Goal: Task Accomplishment & Management: Use online tool/utility

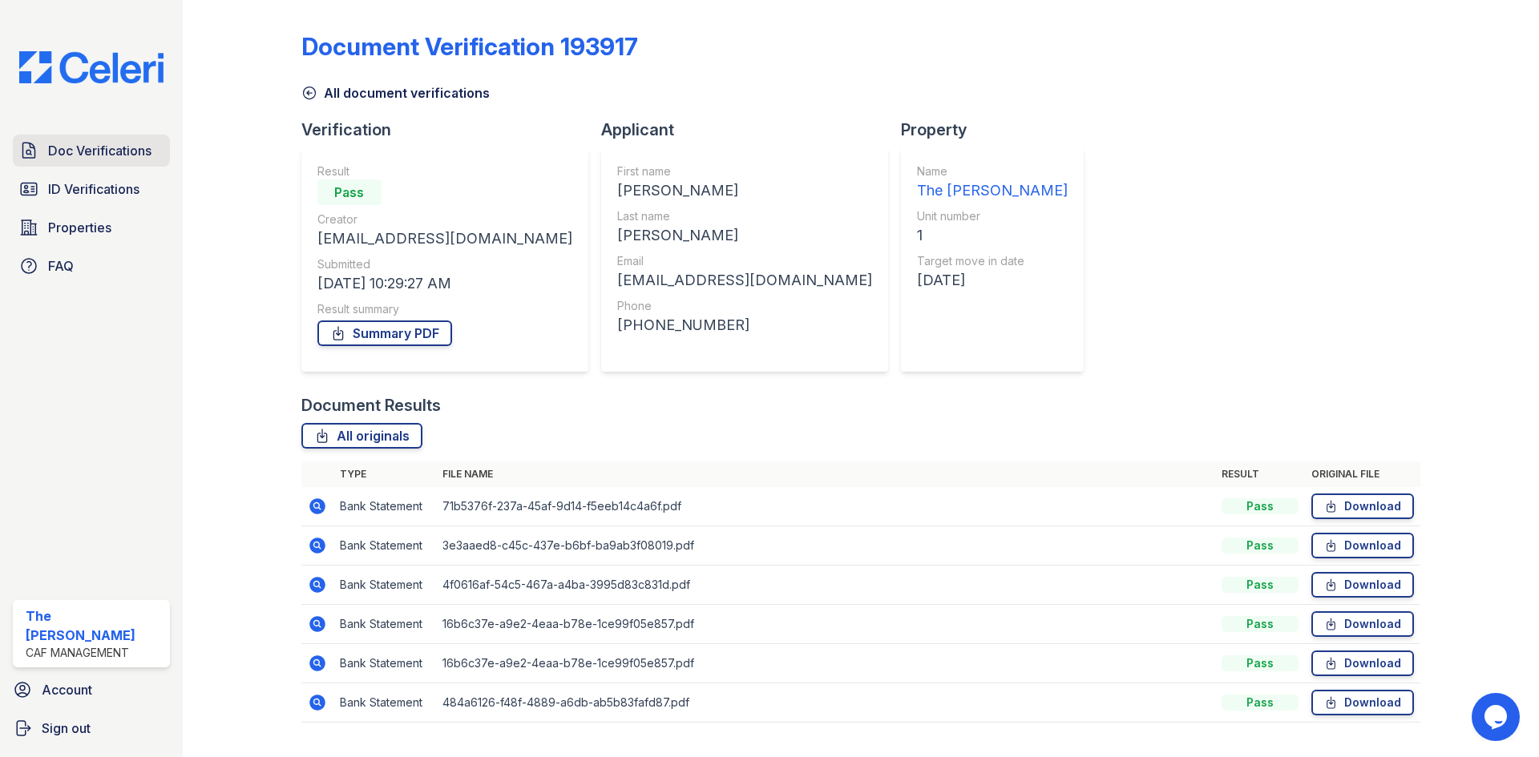
click at [64, 153] on span "Doc Verifications" at bounding box center [99, 150] width 103 height 19
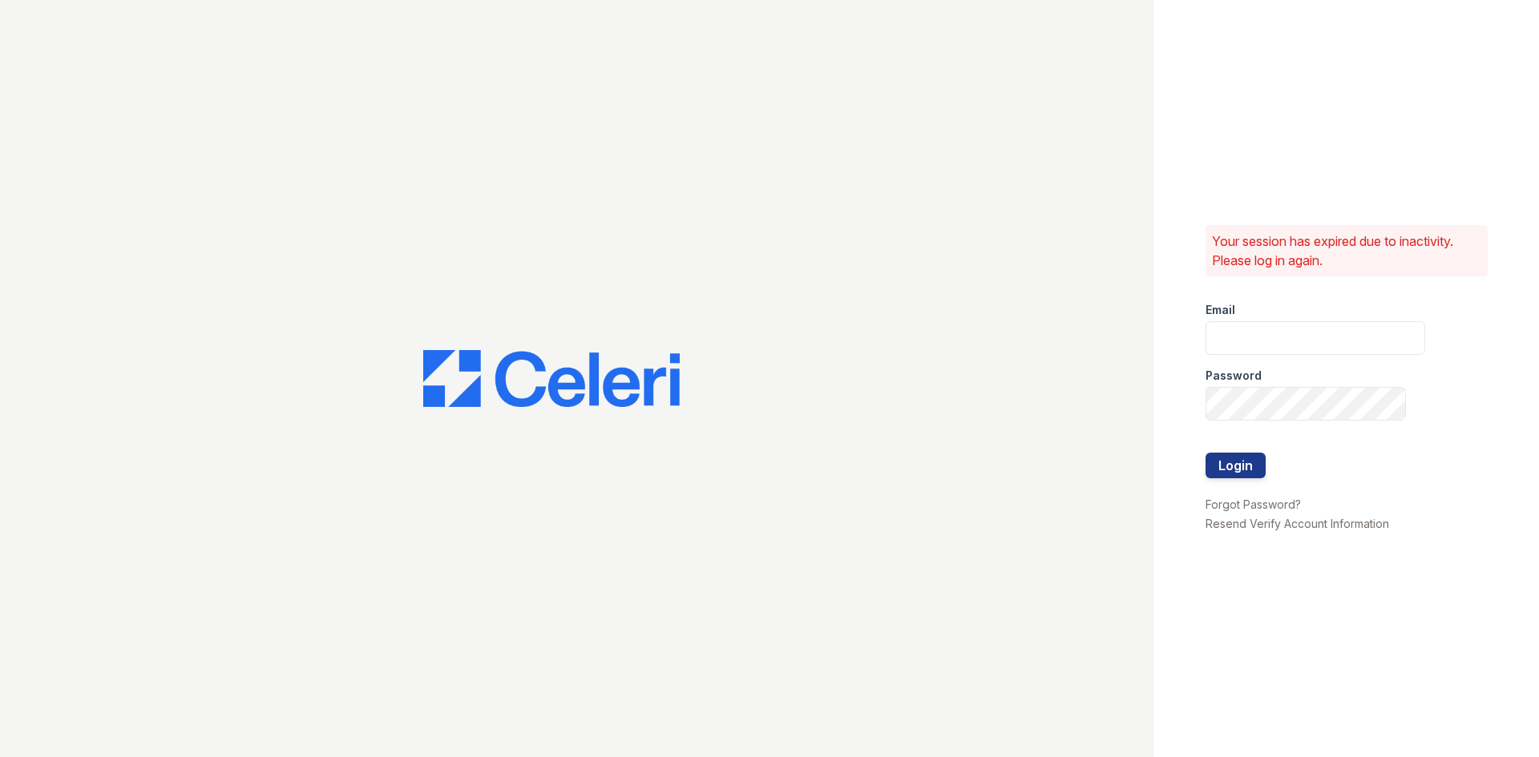
type input "ryan1@cafmanagement.com"
click at [1222, 474] on button "Login" at bounding box center [1235, 466] width 60 height 26
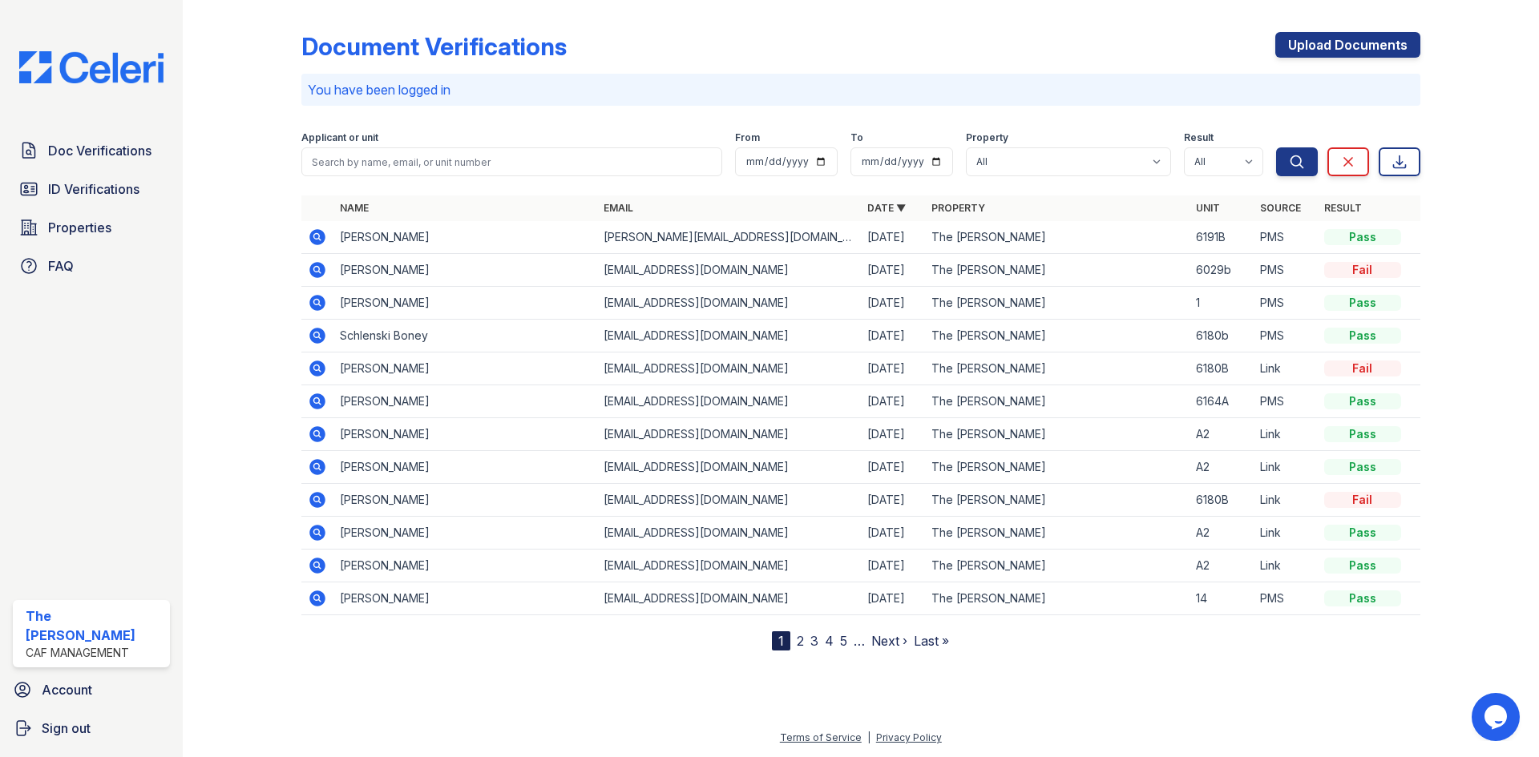
click at [311, 268] on icon at bounding box center [317, 270] width 16 height 16
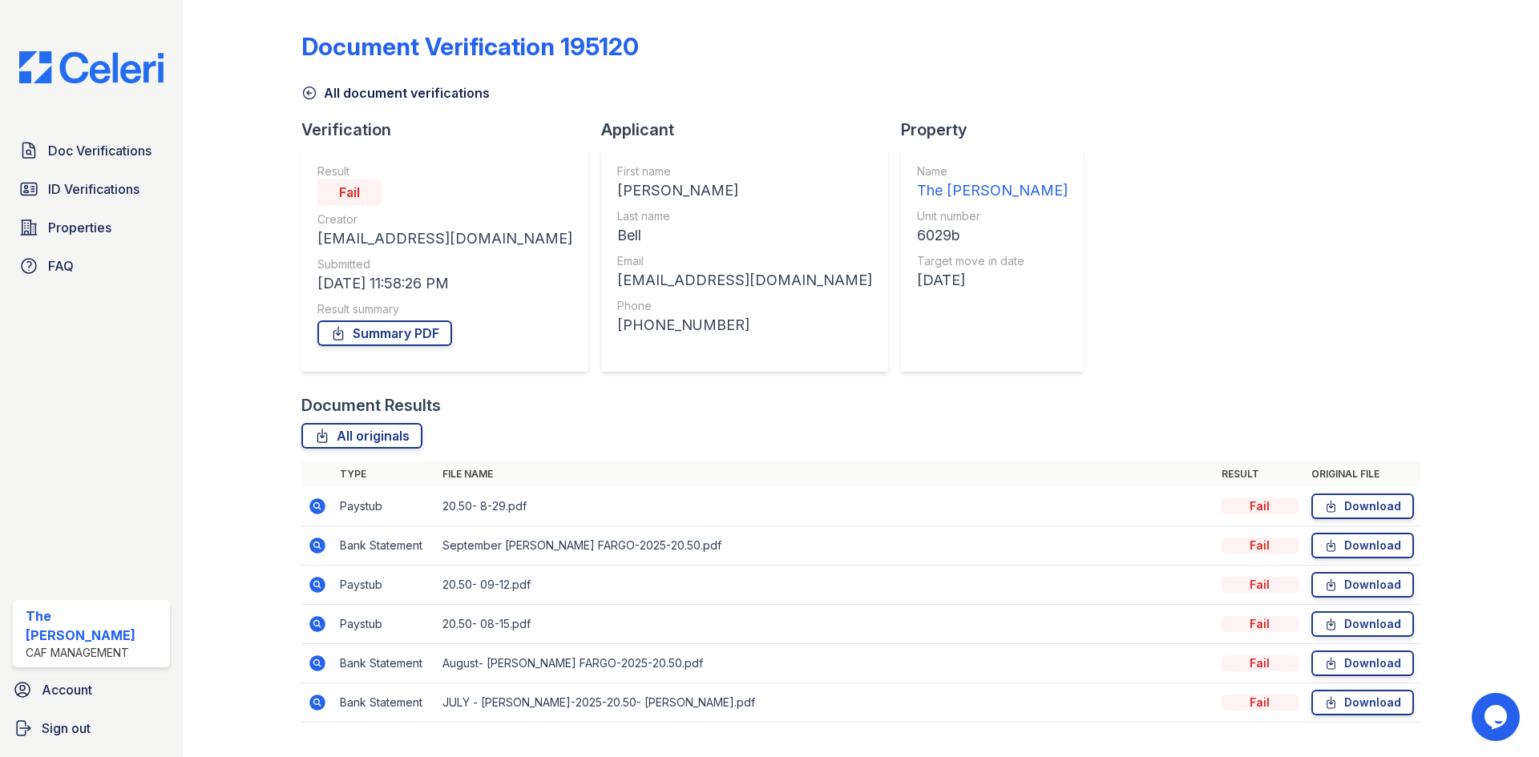
click at [319, 506] on icon at bounding box center [317, 506] width 16 height 16
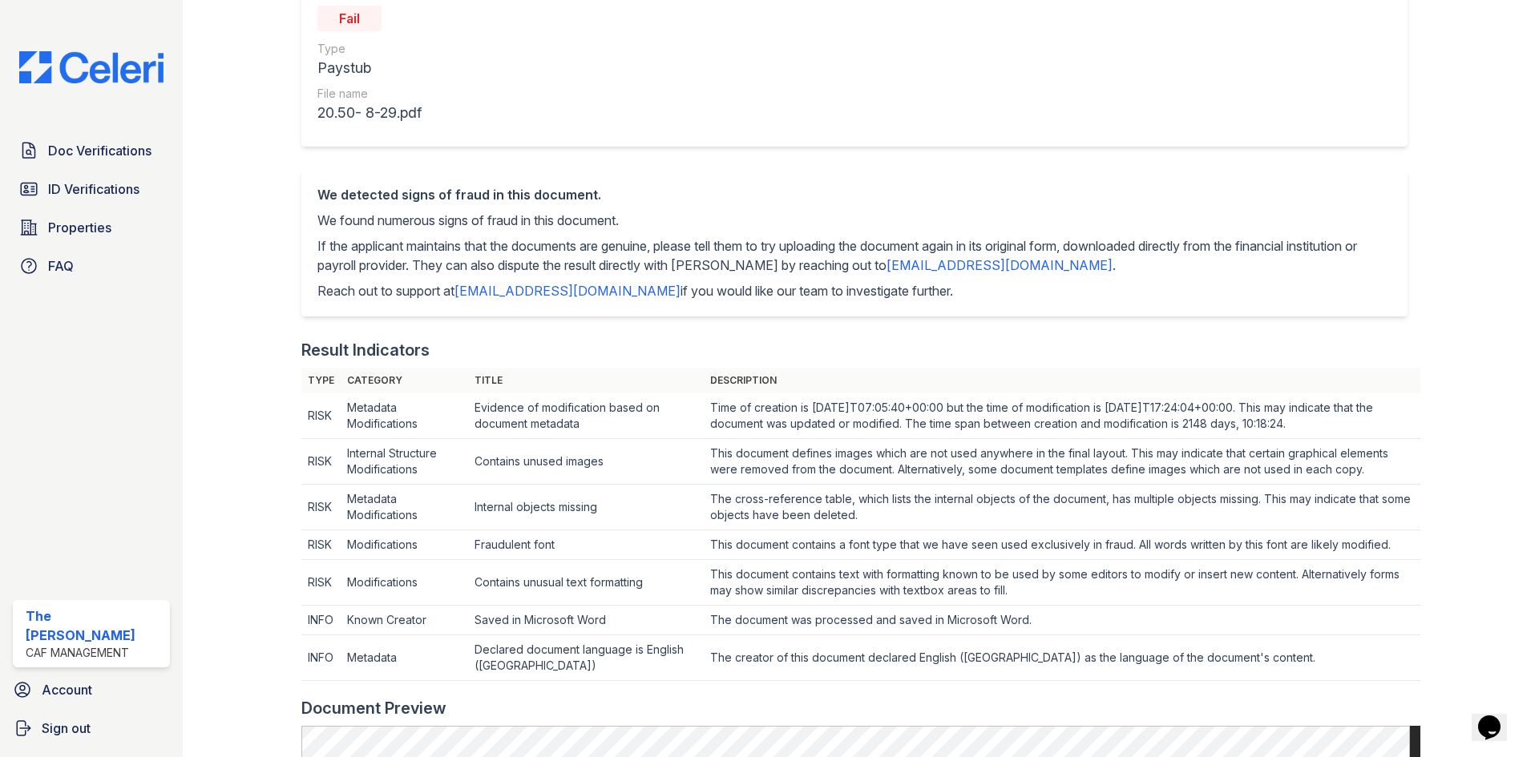
scroll to position [28, 0]
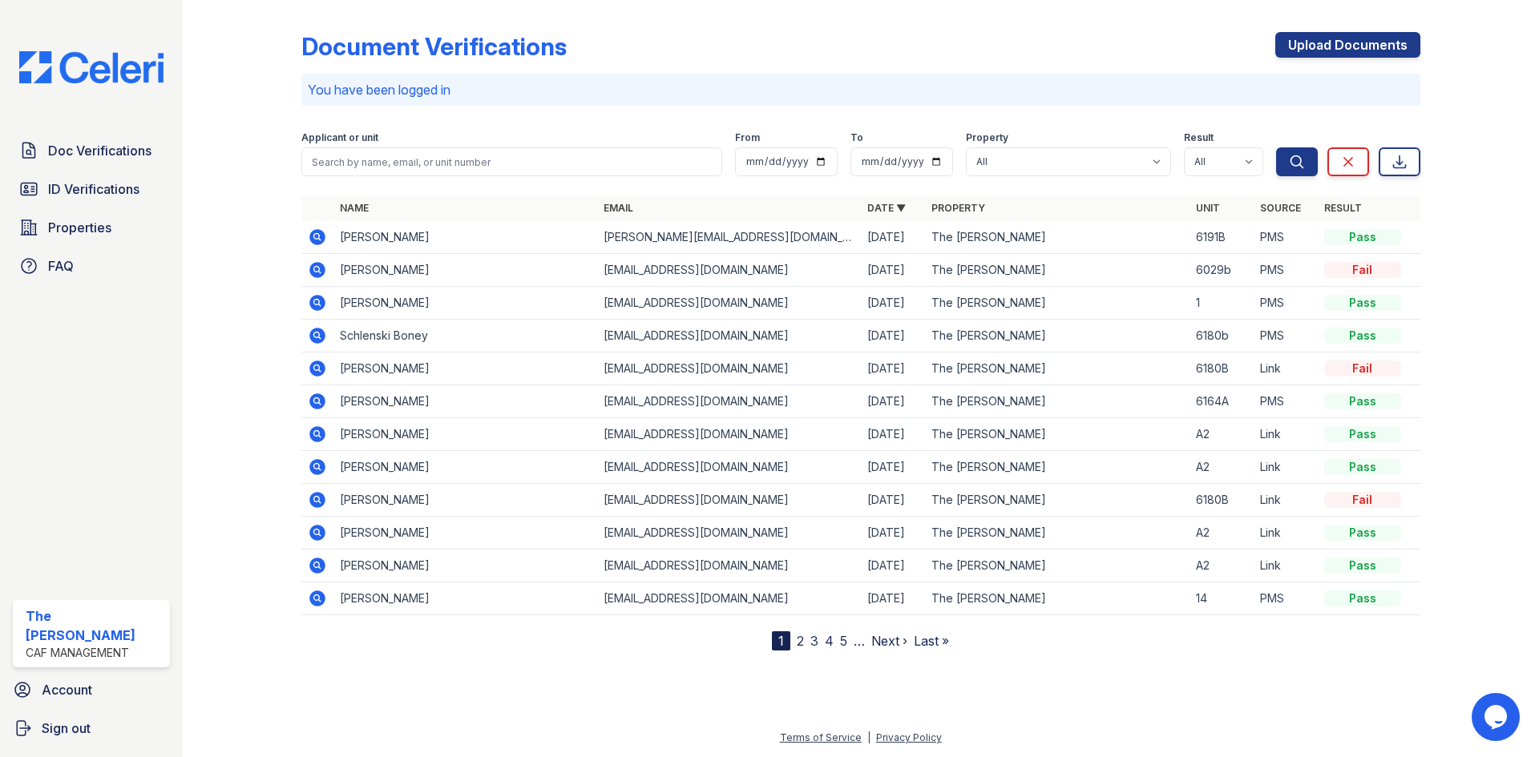
click at [317, 236] on icon at bounding box center [316, 236] width 4 height 4
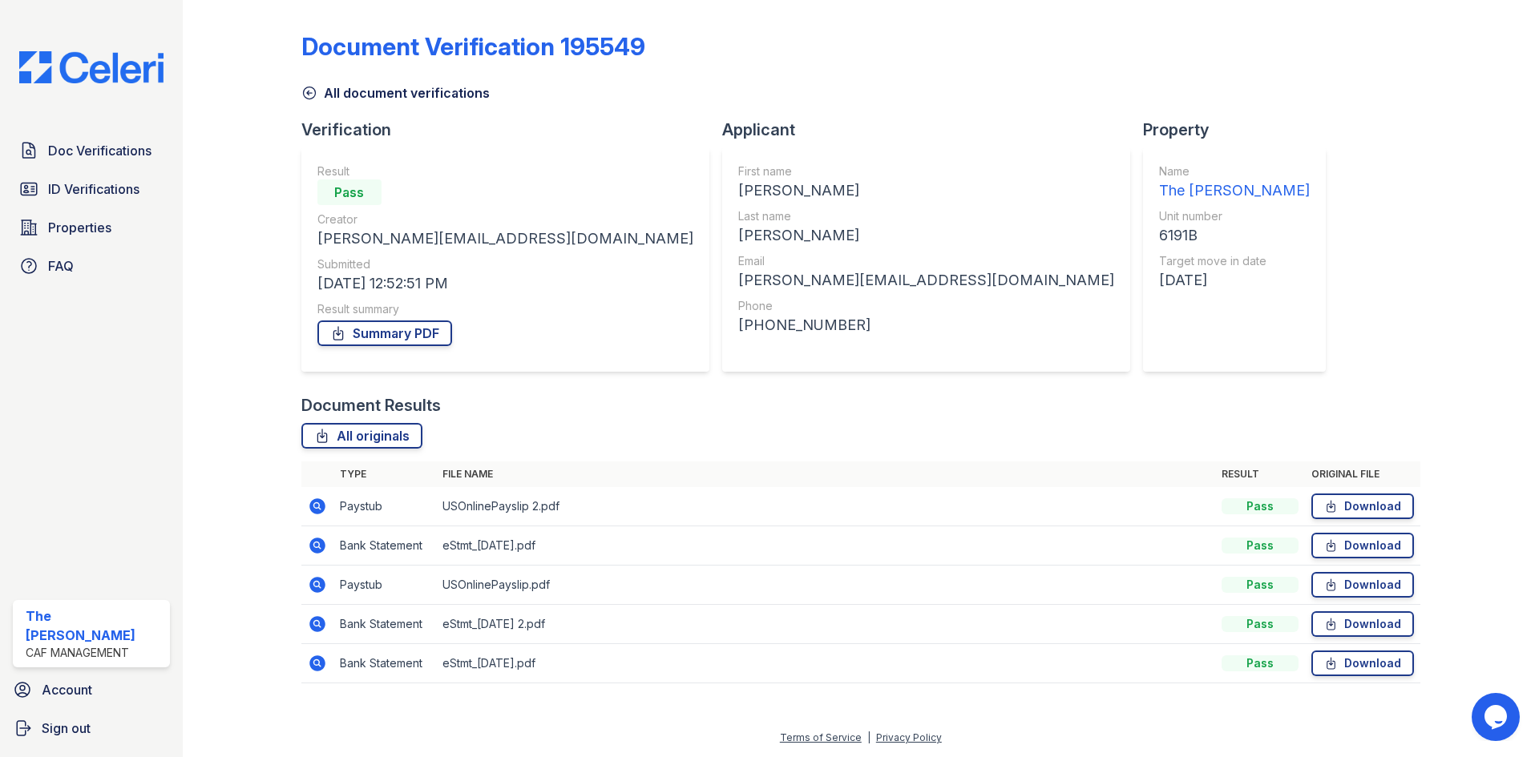
click at [320, 504] on icon at bounding box center [317, 506] width 16 height 16
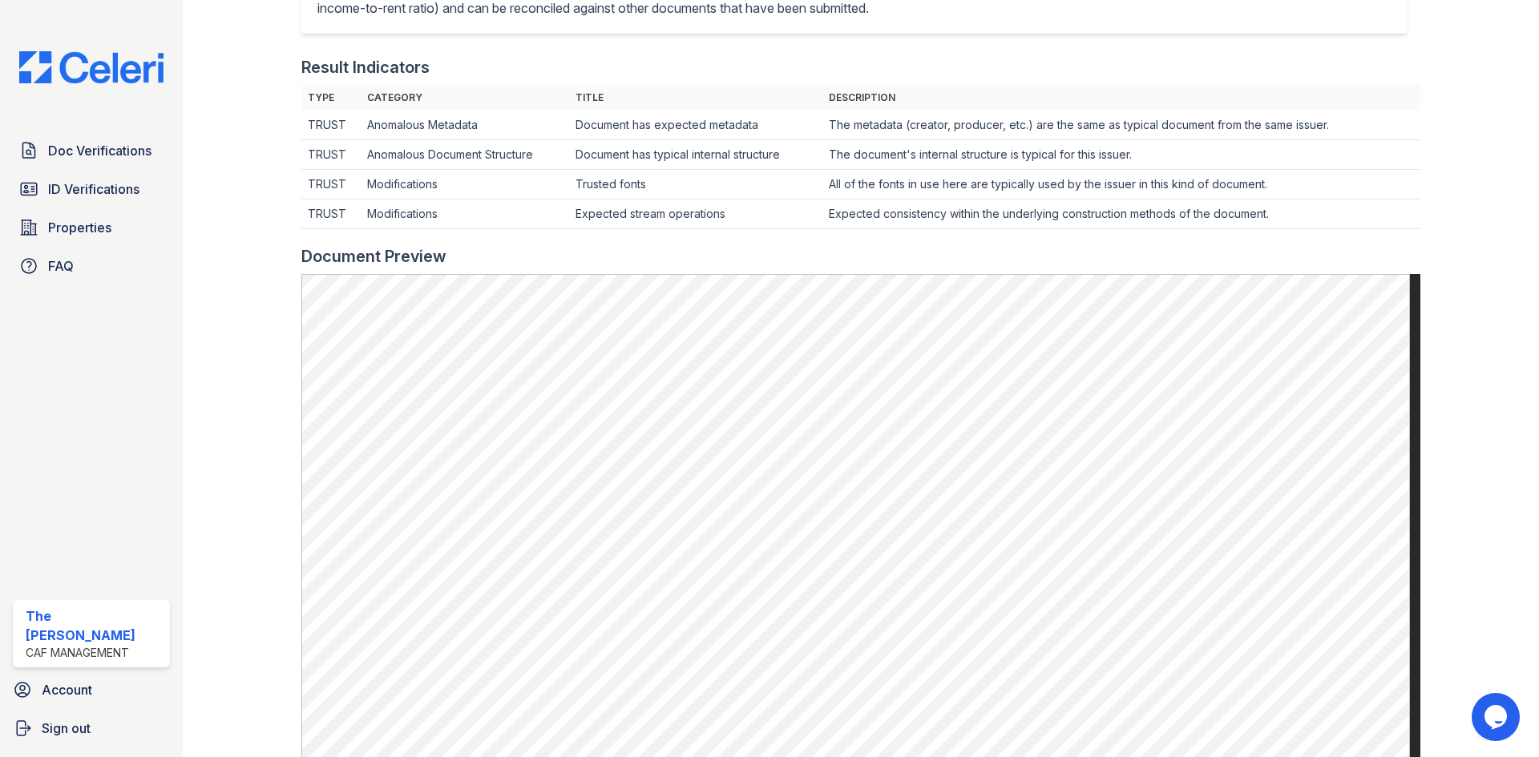
scroll to position [481, 0]
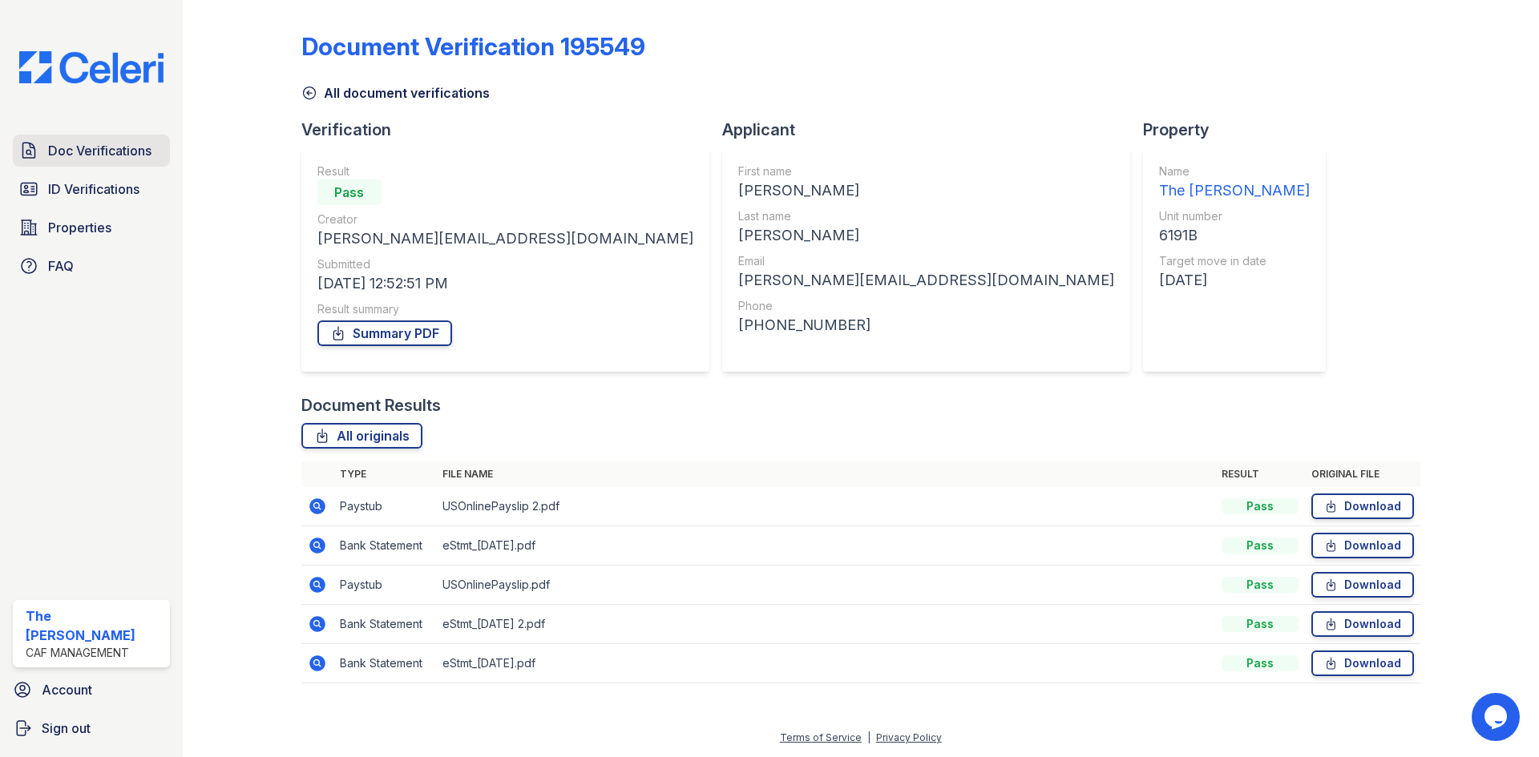
click at [113, 145] on span "Doc Verifications" at bounding box center [99, 150] width 103 height 19
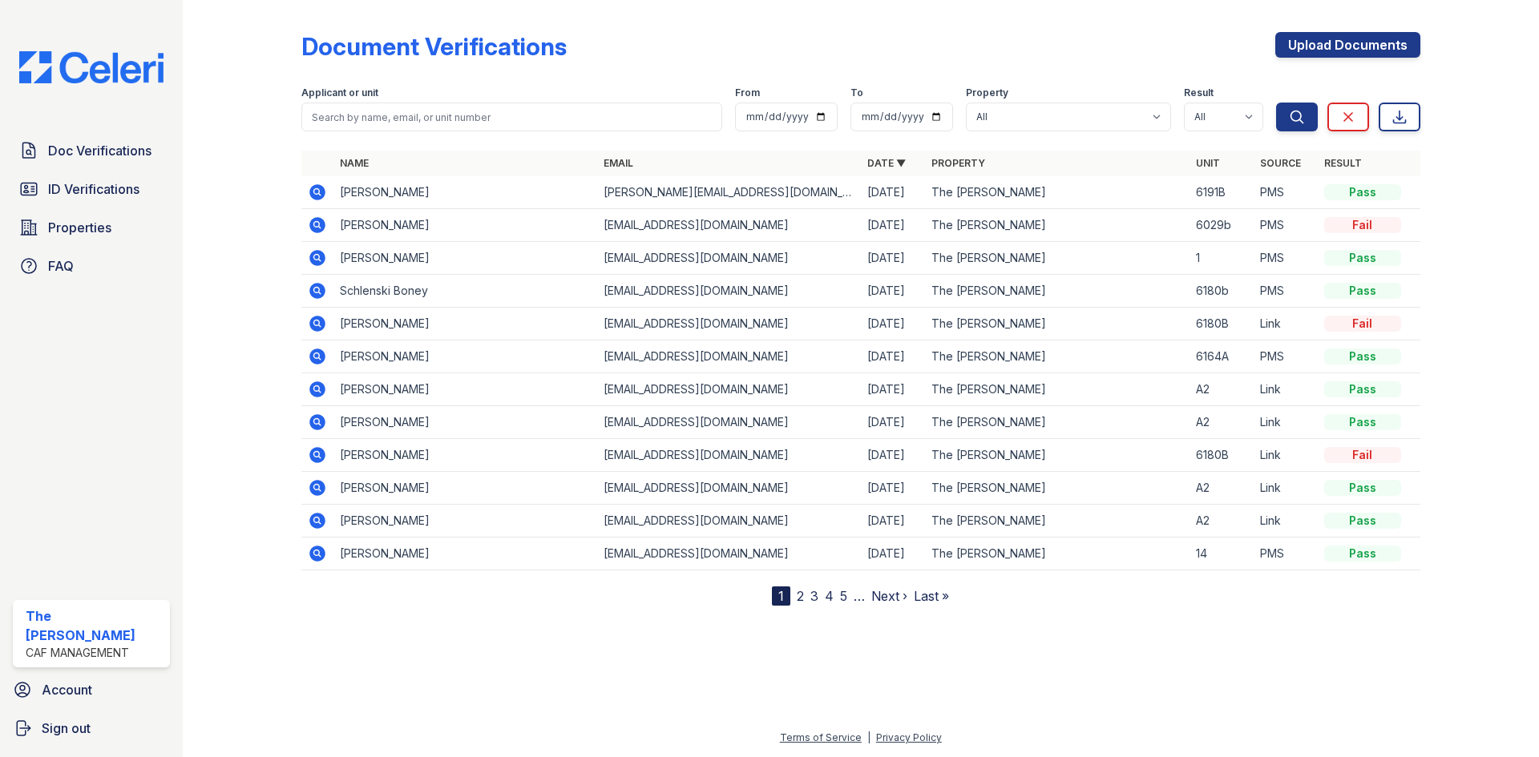
click at [802, 594] on link "2" at bounding box center [799, 596] width 7 height 16
click at [849, 596] on link "3" at bounding box center [849, 596] width 8 height 16
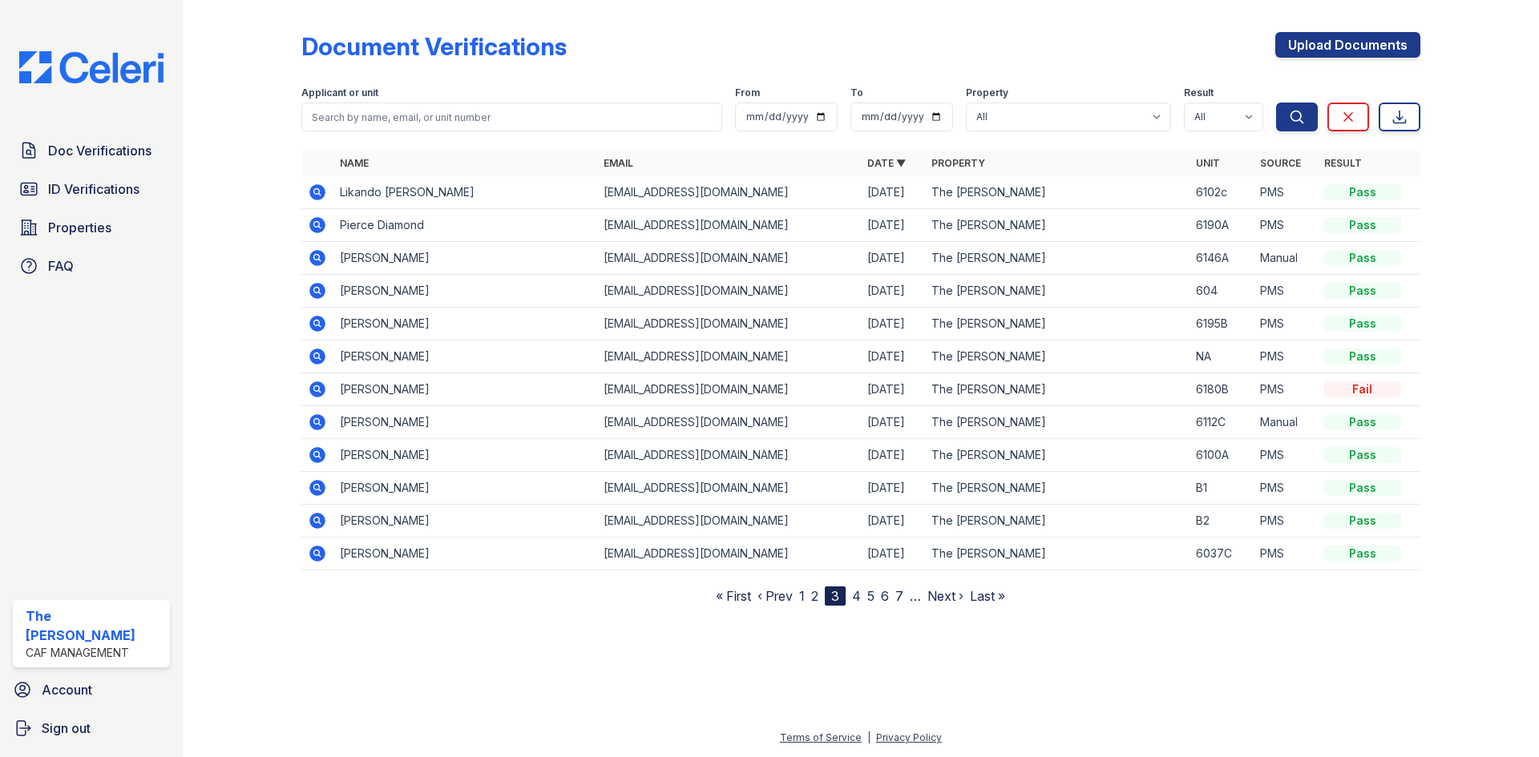
click at [859, 595] on link "4" at bounding box center [856, 596] width 9 height 16
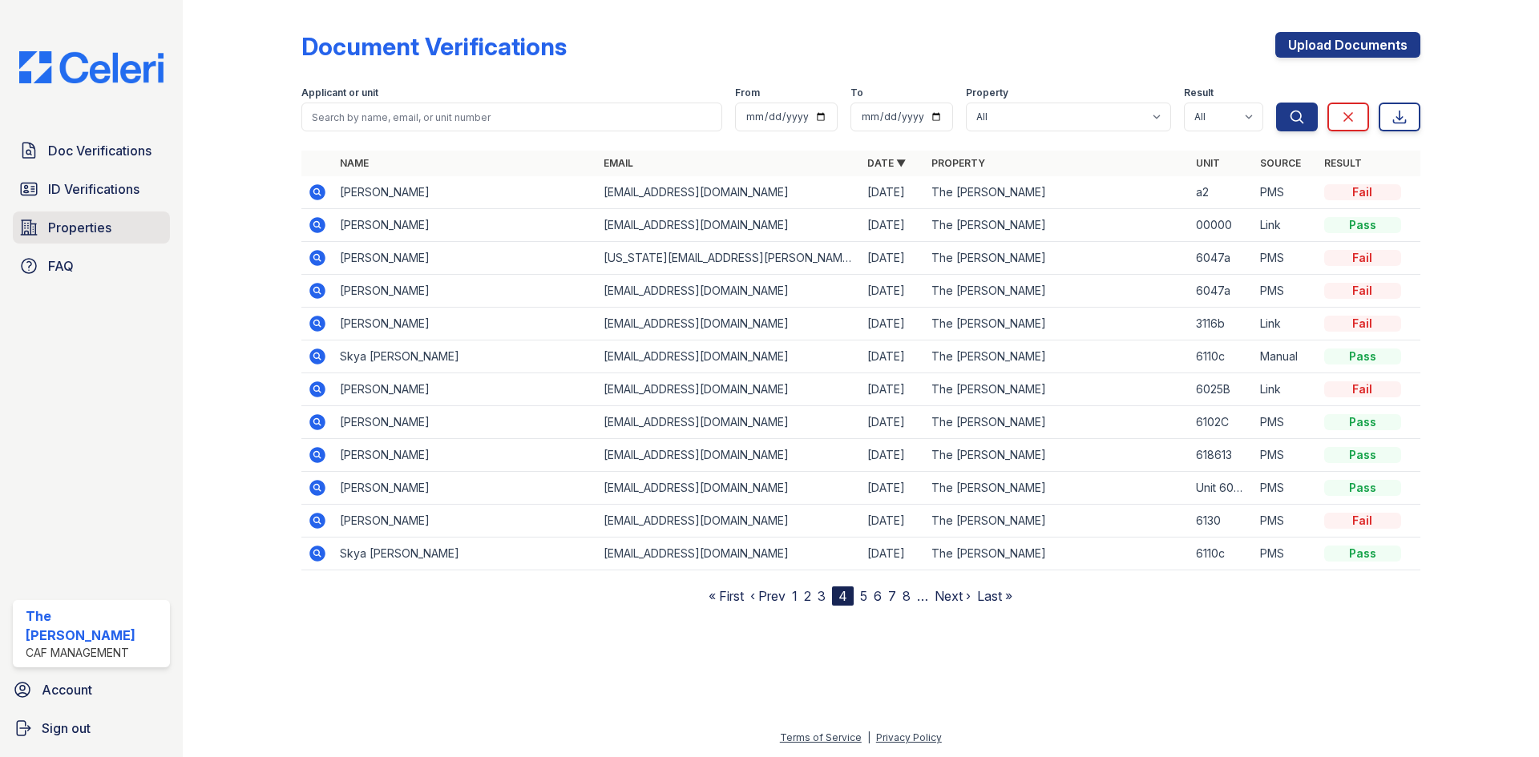
click at [95, 228] on span "Properties" at bounding box center [79, 227] width 63 height 19
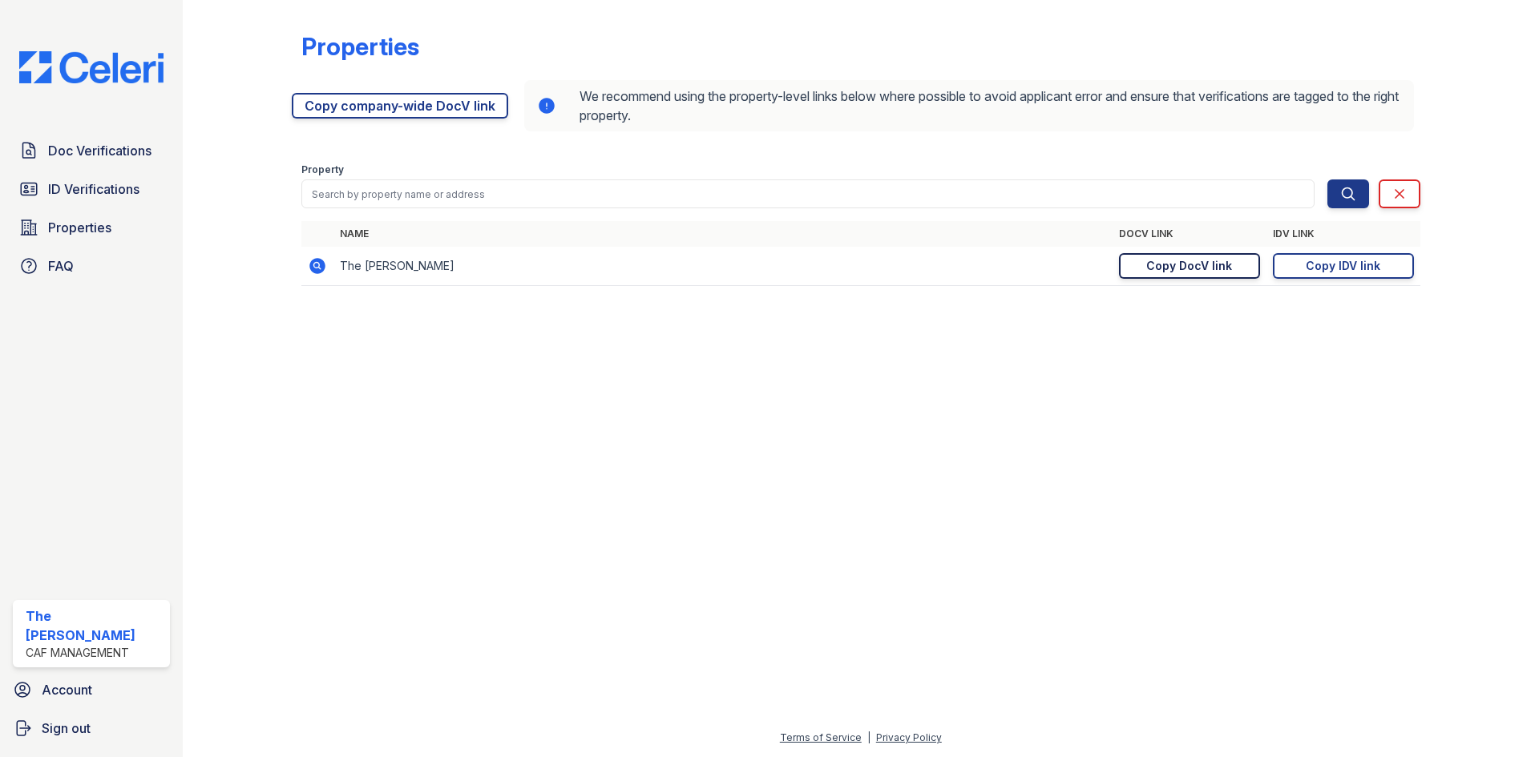
click at [1192, 263] on div "Copy DocV link" at bounding box center [1189, 266] width 86 height 16
